Goal: Check status

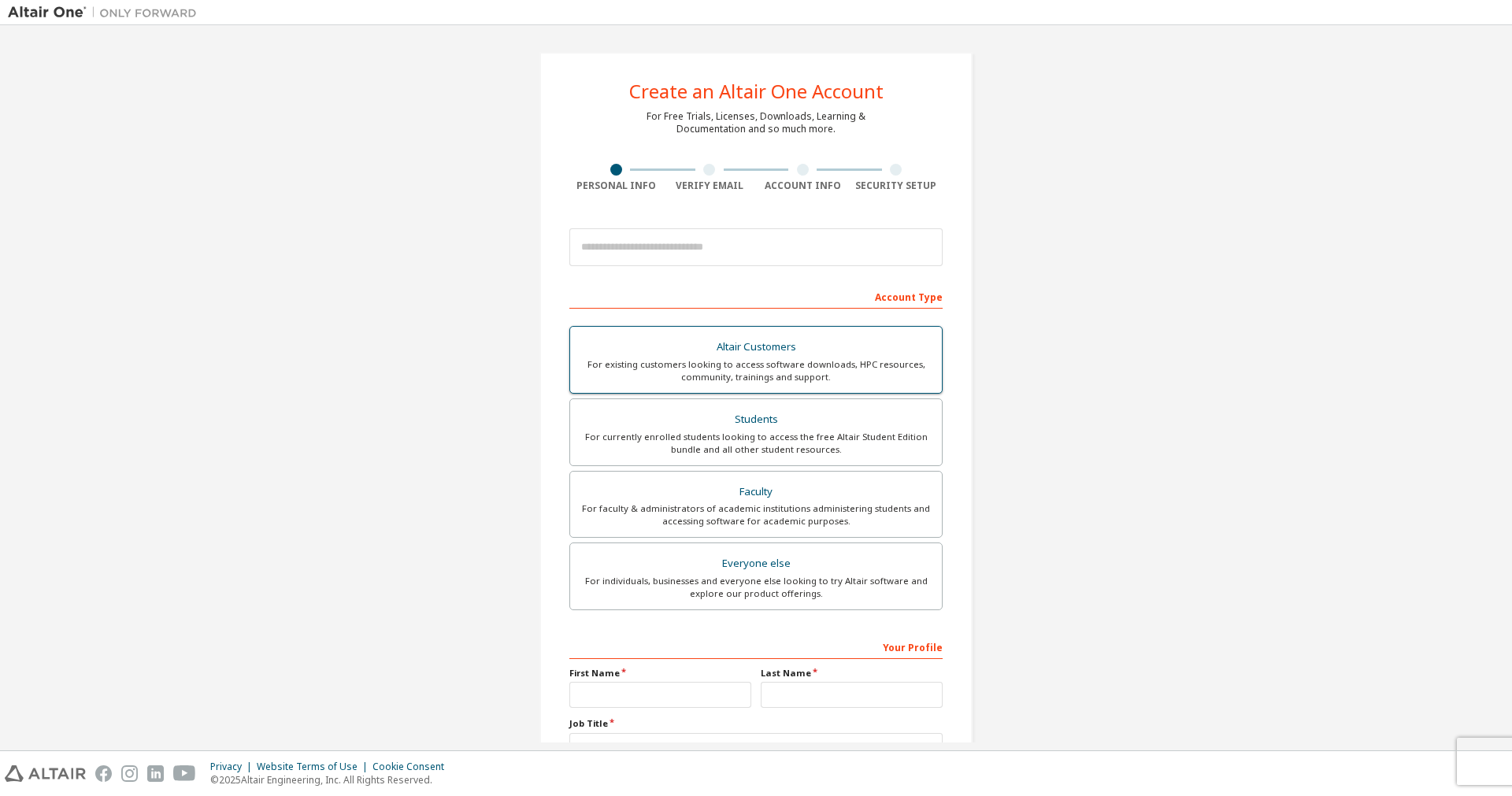
click at [784, 356] on div "Altair Customers" at bounding box center [756, 347] width 353 height 22
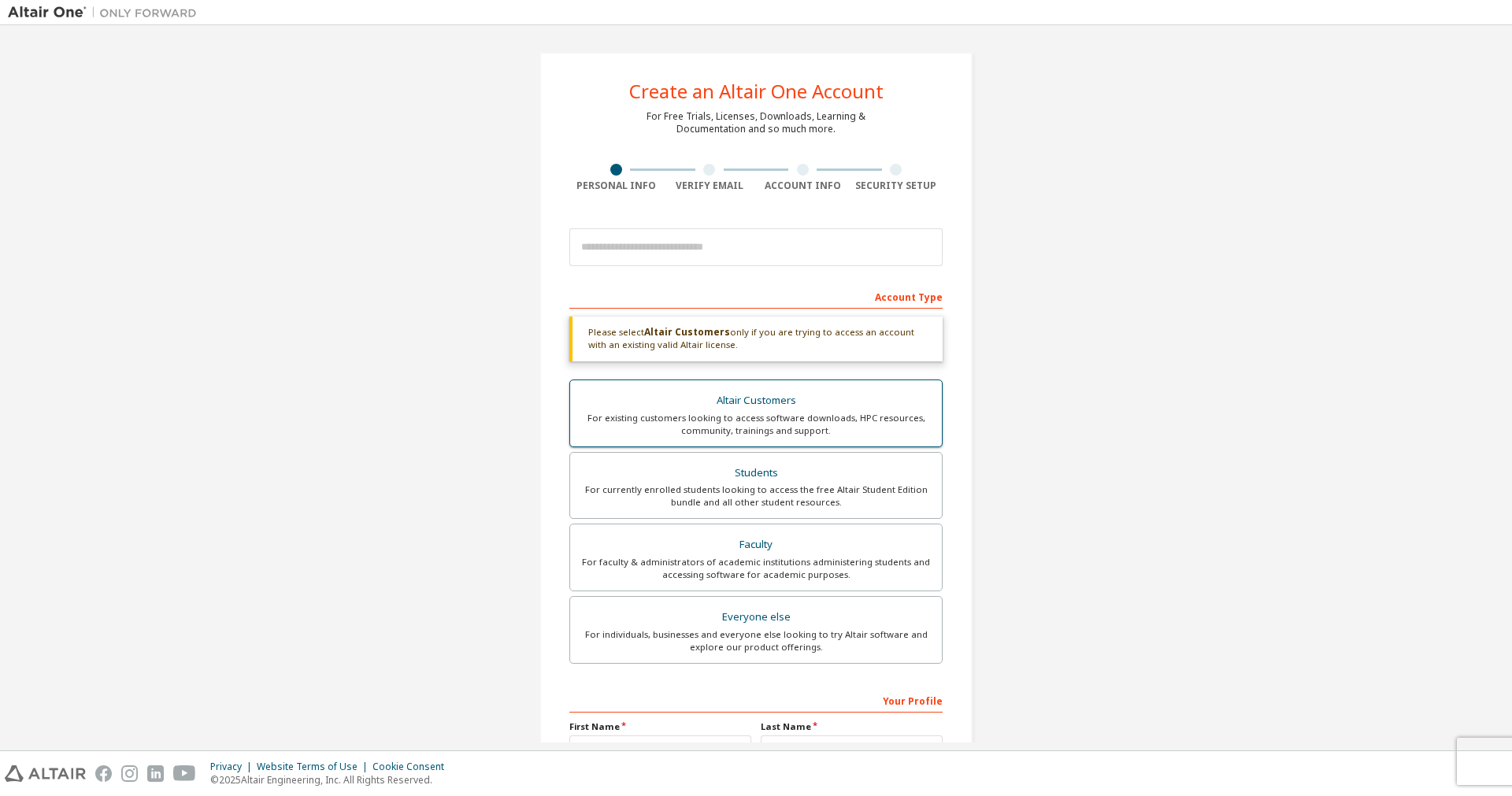
click at [818, 406] on div "Altair Customers" at bounding box center [756, 400] width 353 height 22
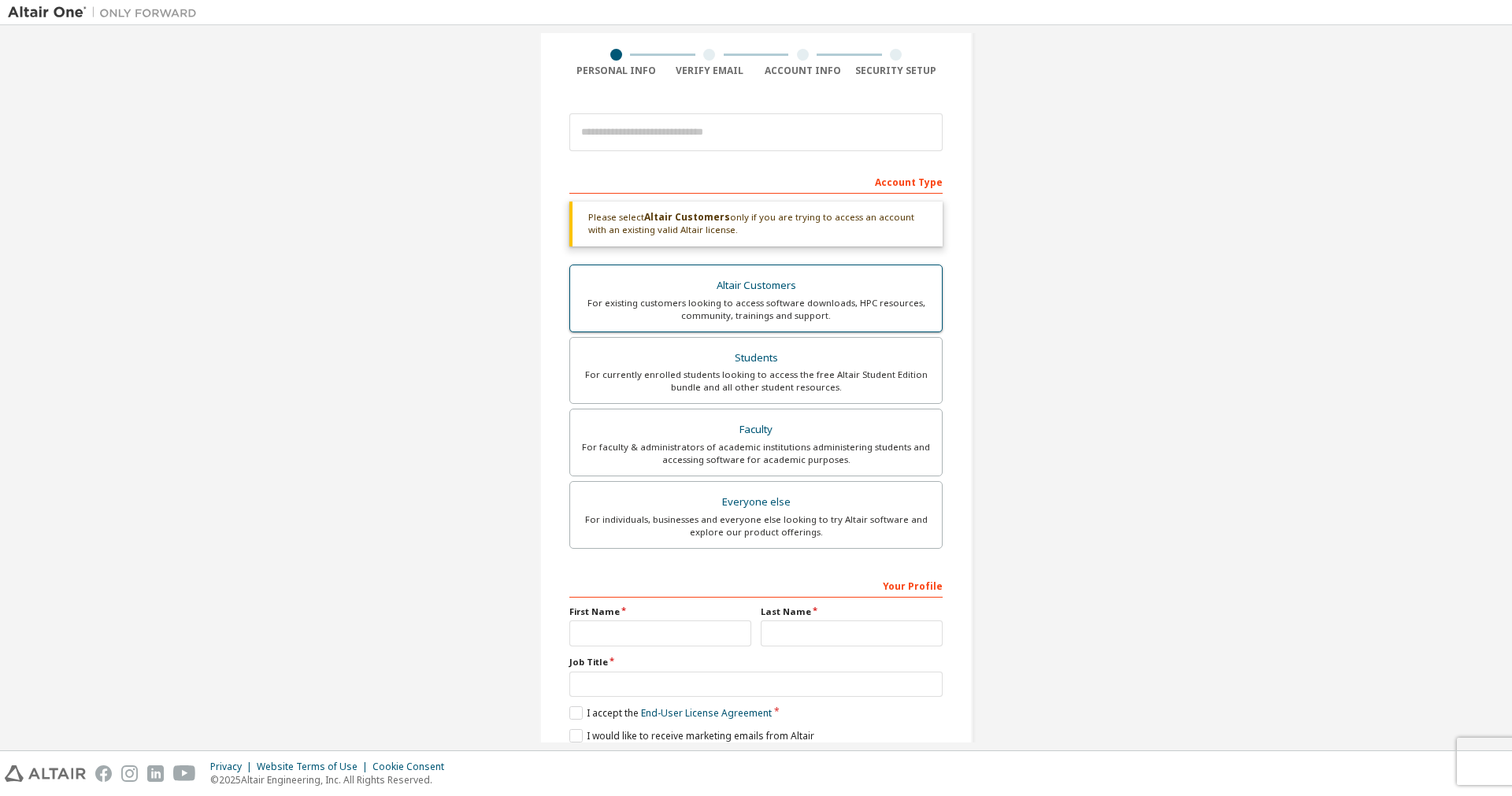
scroll to position [178, 0]
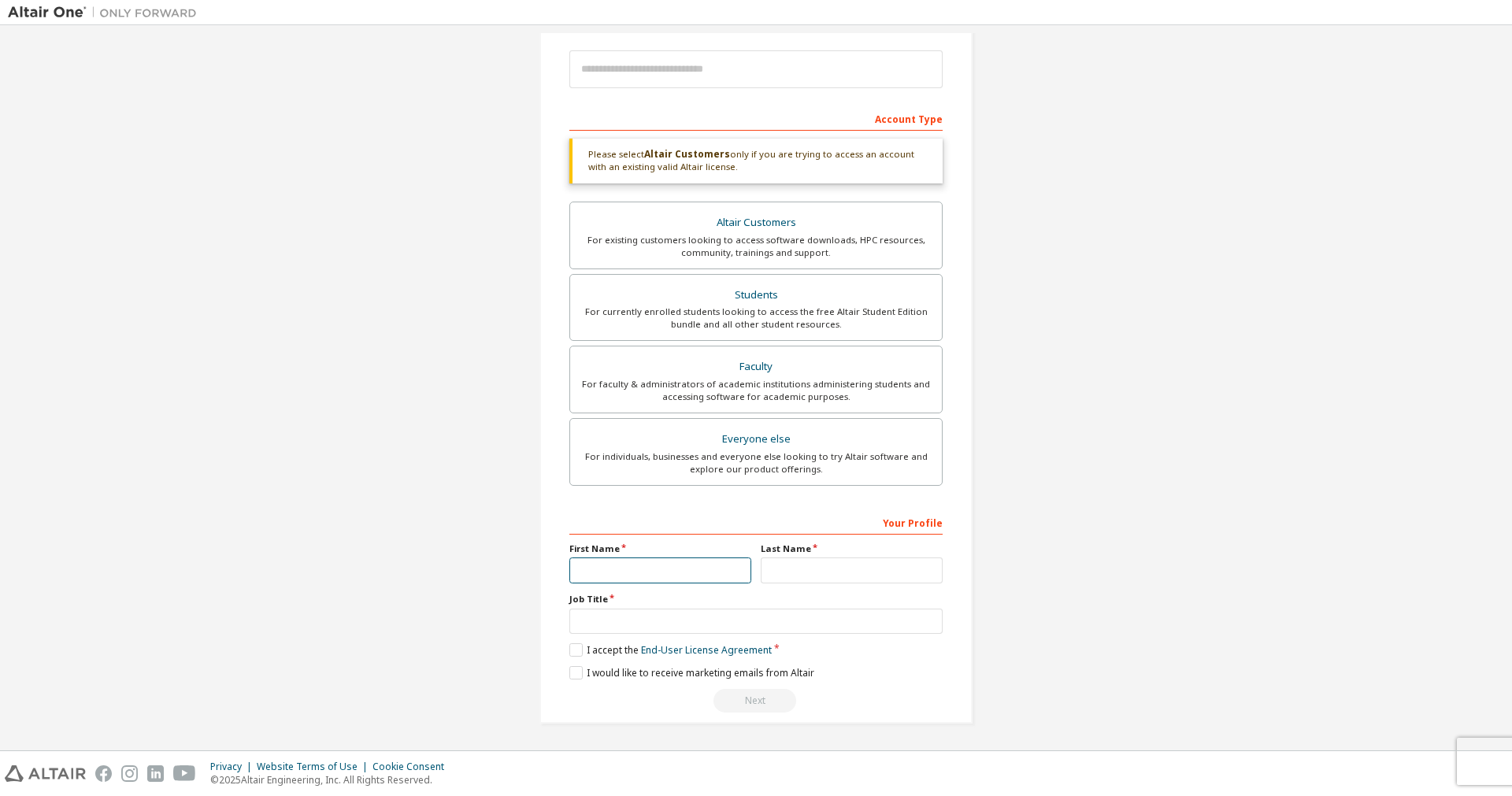
click at [718, 575] on input "text" at bounding box center [660, 571] width 182 height 26
click at [722, 570] on input "text" at bounding box center [660, 571] width 182 height 26
click at [776, 471] on div "For individuals, businesses and everyone else looking to try Altair software an…" at bounding box center [756, 463] width 353 height 25
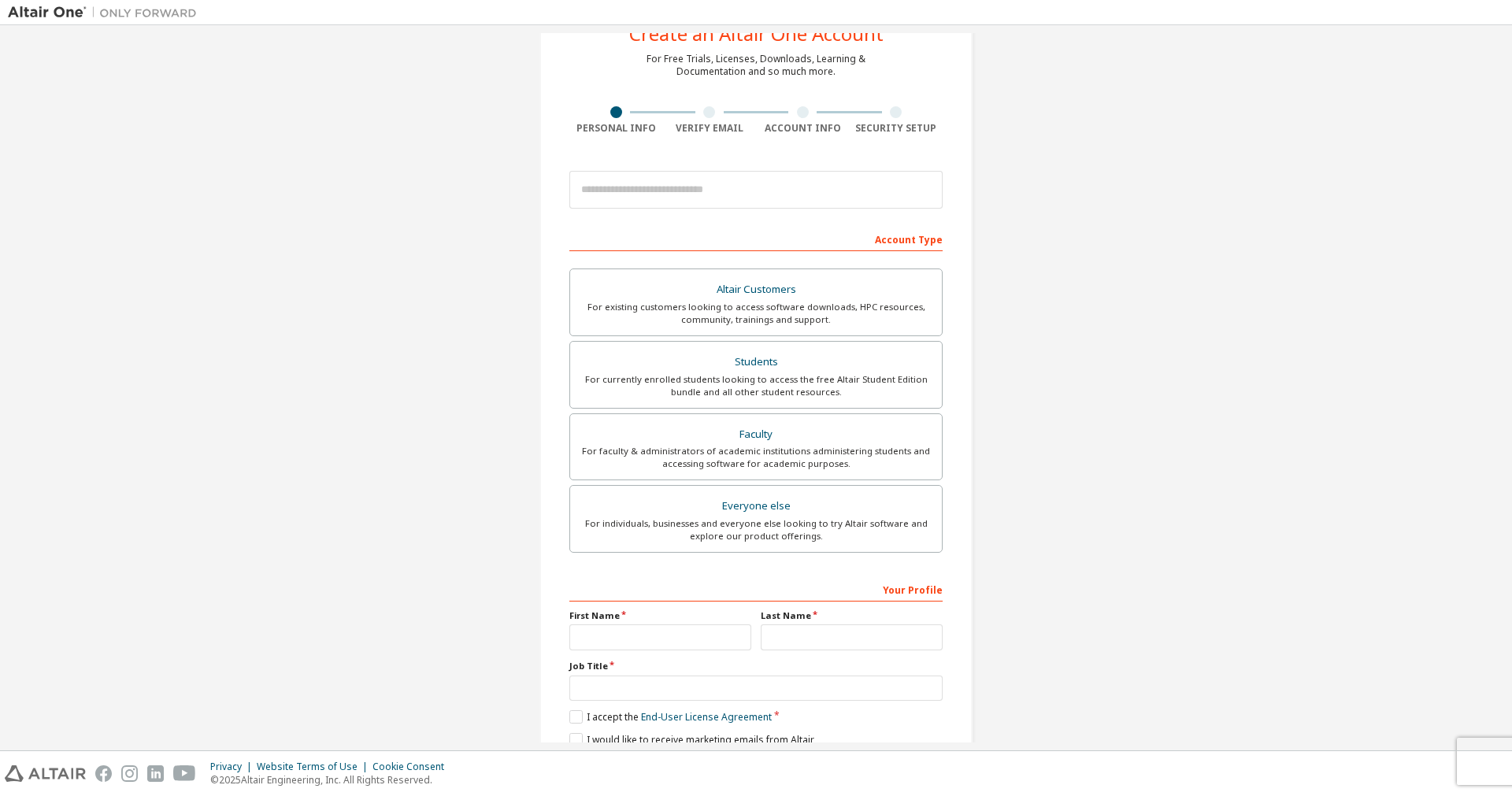
scroll to position [0, 0]
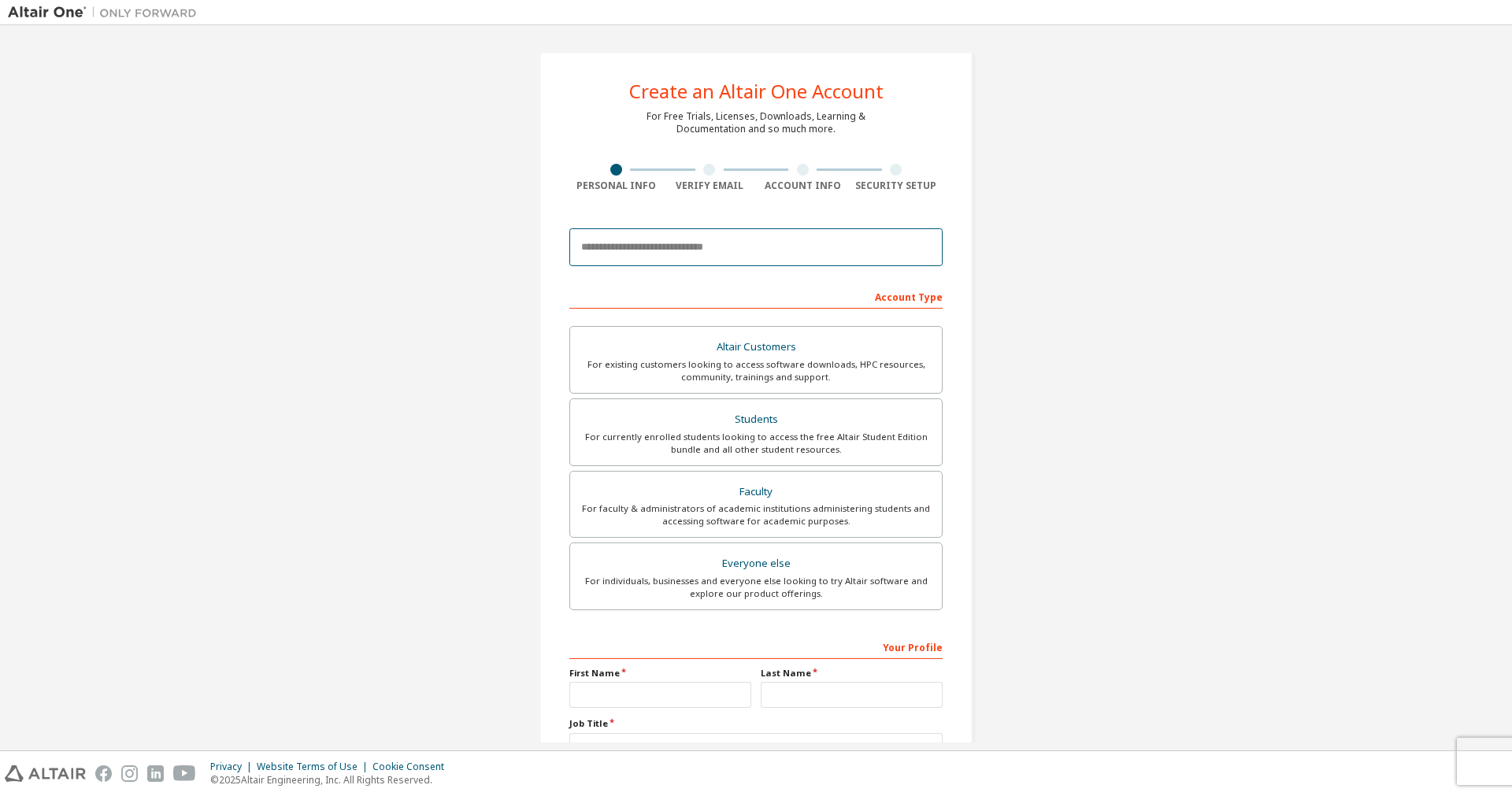
click at [710, 247] on input "email" at bounding box center [756, 247] width 373 height 38
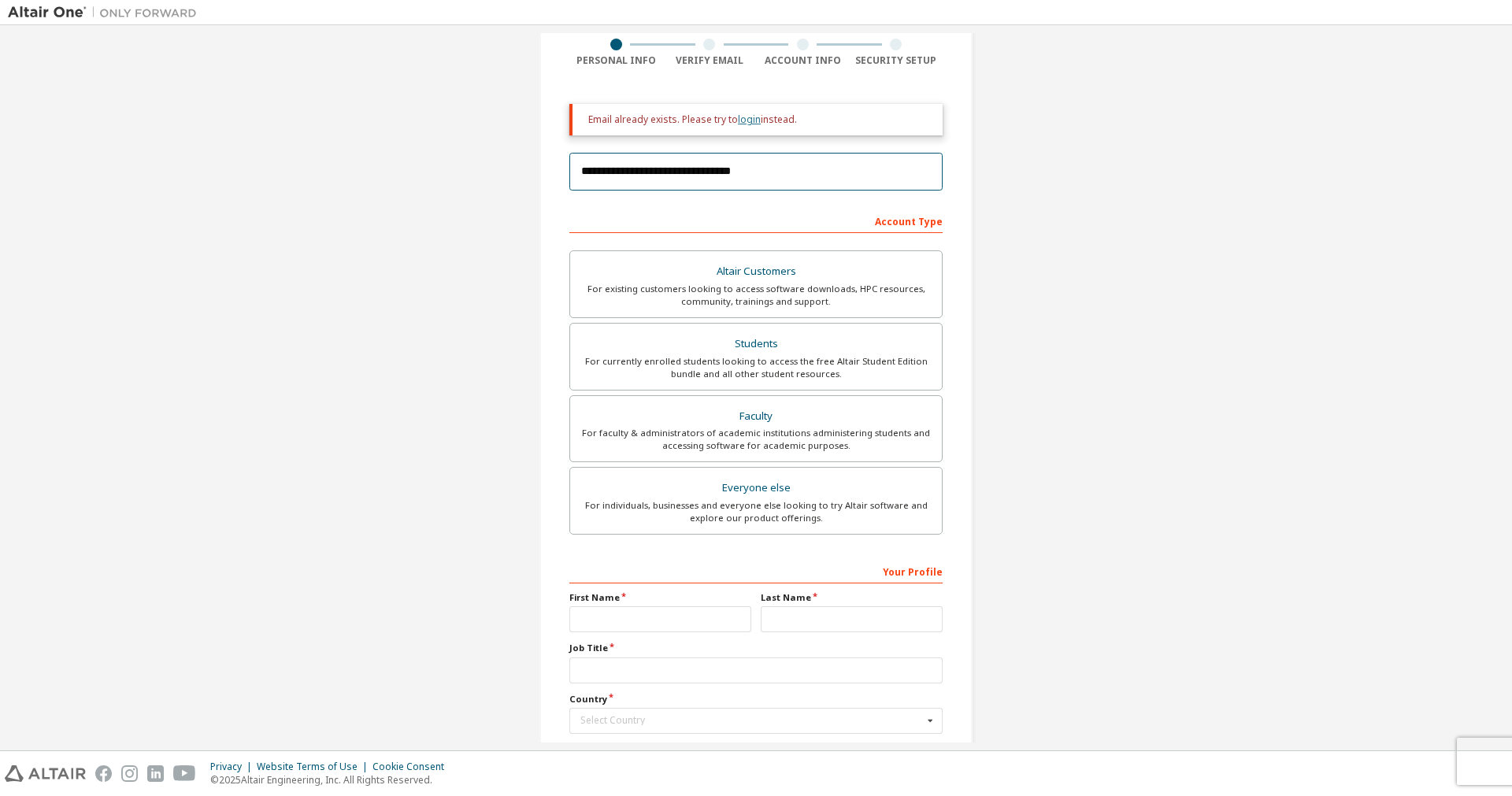
type input "**********"
click at [749, 119] on link "login" at bounding box center [749, 119] width 23 height 14
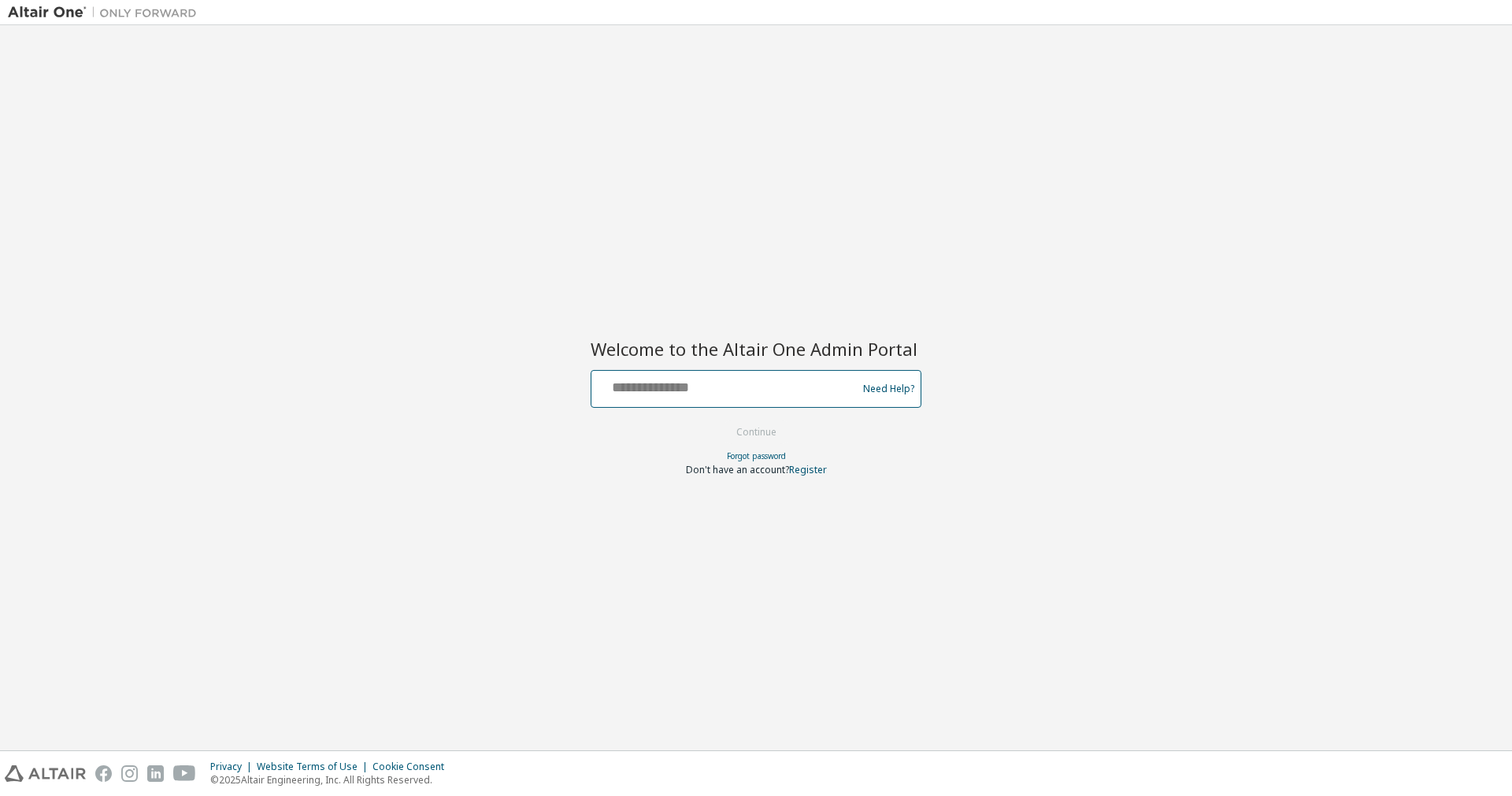
click at [707, 388] on input "text" at bounding box center [726, 385] width 258 height 23
type input "**********"
click at [777, 434] on button "Continue" at bounding box center [756, 432] width 73 height 23
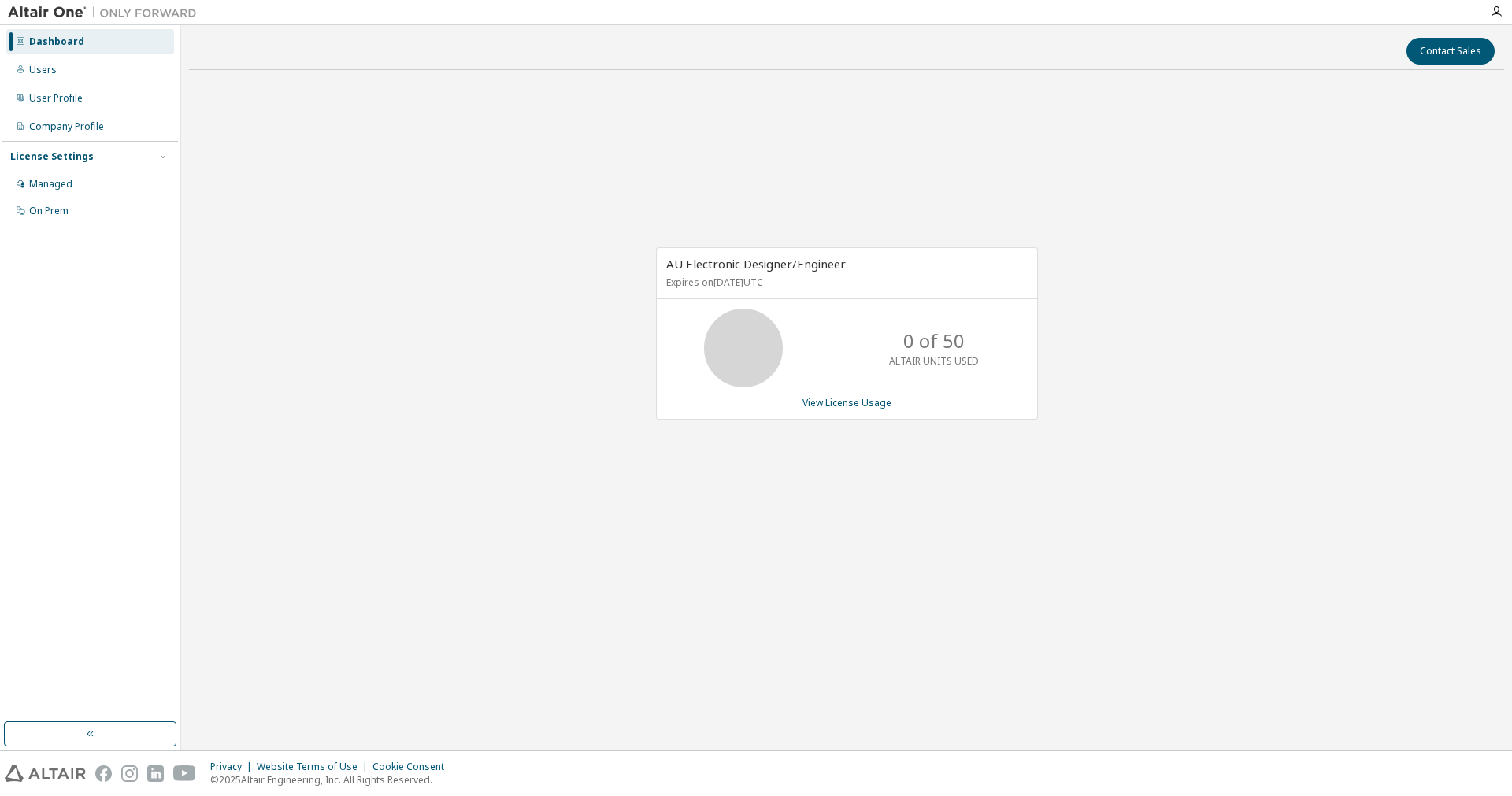
click at [746, 343] on icon at bounding box center [743, 348] width 40 height 40
click at [857, 395] on div "AU Electronic Designer/Engineer Expires on September 9, 2025 UTC 0 of 50 ALTAIR…" at bounding box center [847, 333] width 382 height 173
click at [858, 399] on link "View License Usage" at bounding box center [847, 403] width 89 height 14
